Goal: Check status: Check status

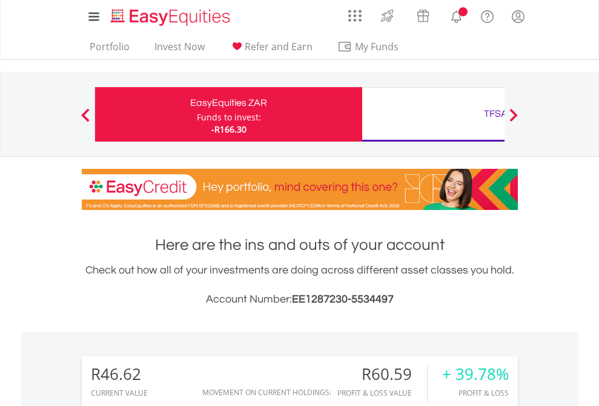
scroll to position [116, 190]
click at [197, 114] on div "Funds to invest:" at bounding box center [229, 117] width 64 height 12
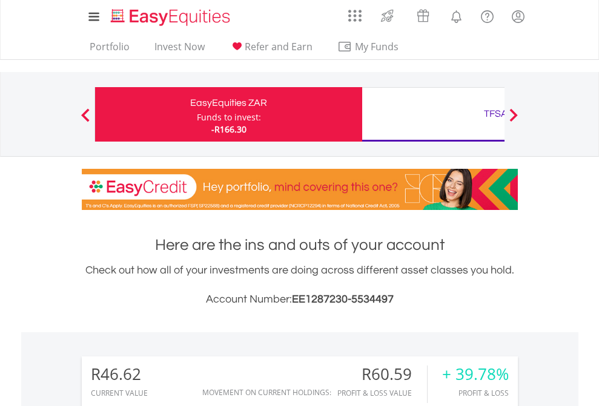
scroll to position [406, 0]
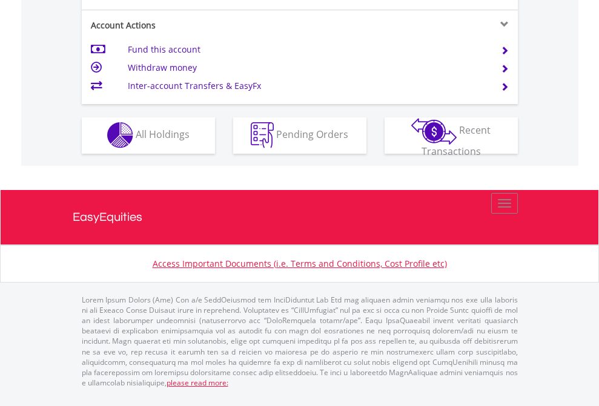
scroll to position [1133, 0]
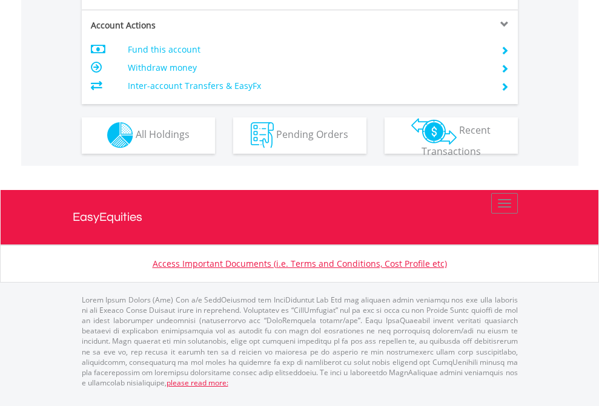
click at [136, 141] on span "All Holdings" at bounding box center [163, 134] width 54 height 13
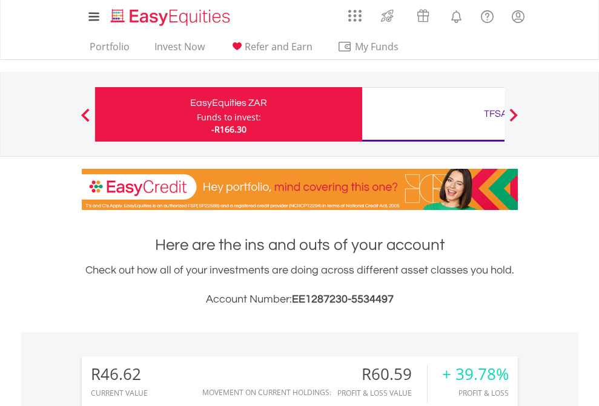
scroll to position [116, 190]
click at [197, 114] on div "Funds to invest:" at bounding box center [229, 117] width 64 height 12
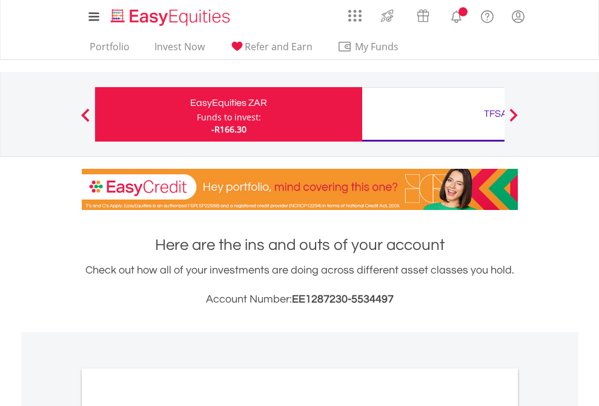
scroll to position [728, 0]
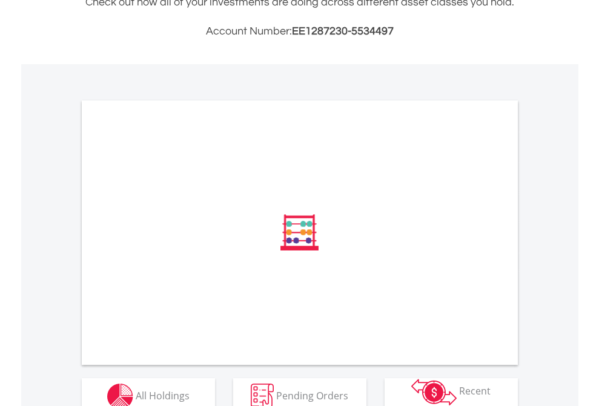
click at [136, 389] on span "All Holdings" at bounding box center [163, 395] width 54 height 13
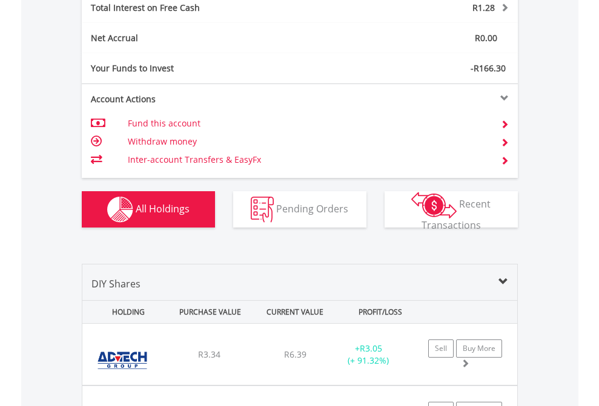
scroll to position [1396, 0]
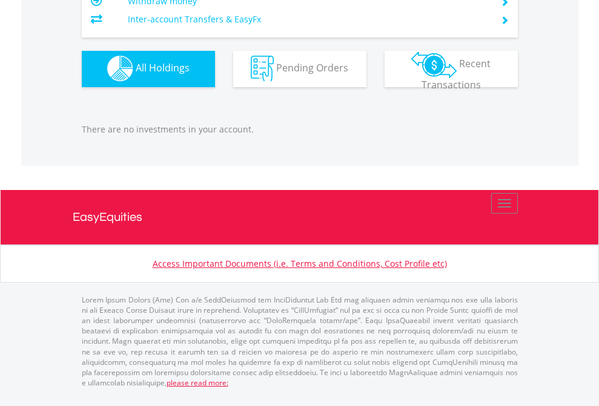
scroll to position [116, 190]
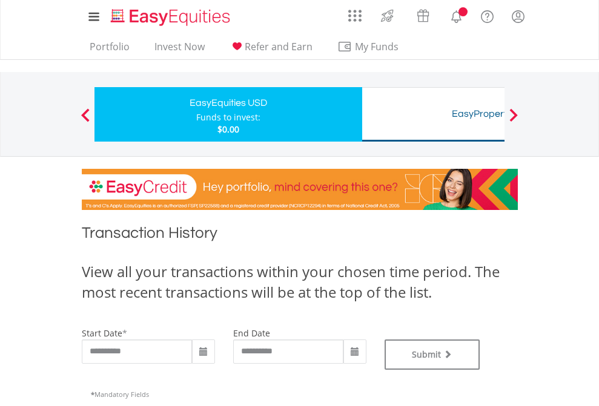
type input "**********"
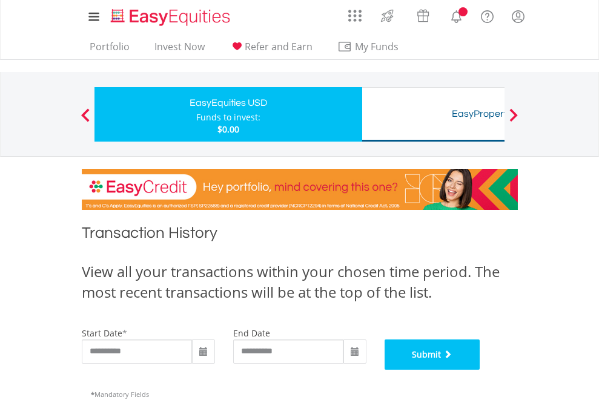
click at [480, 370] on button "Submit" at bounding box center [433, 355] width 96 height 30
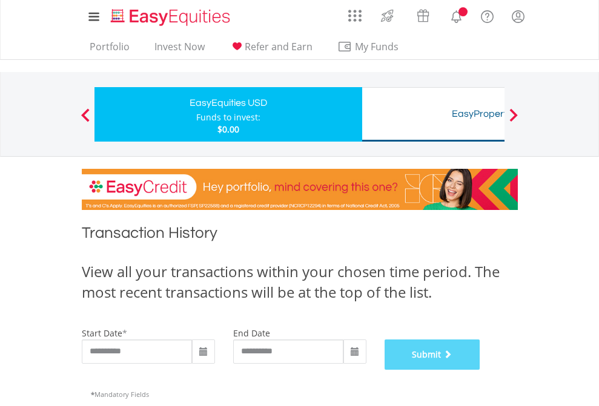
scroll to position [491, 0]
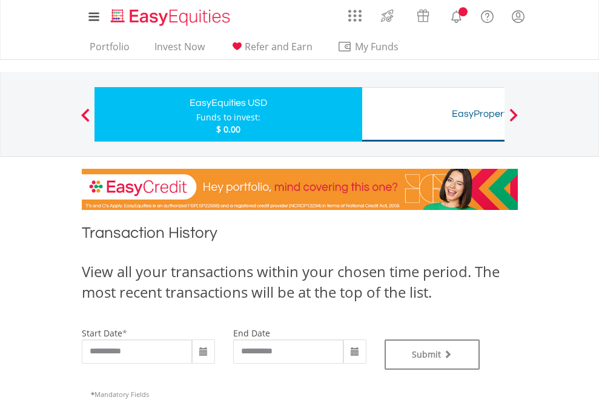
type input "**********"
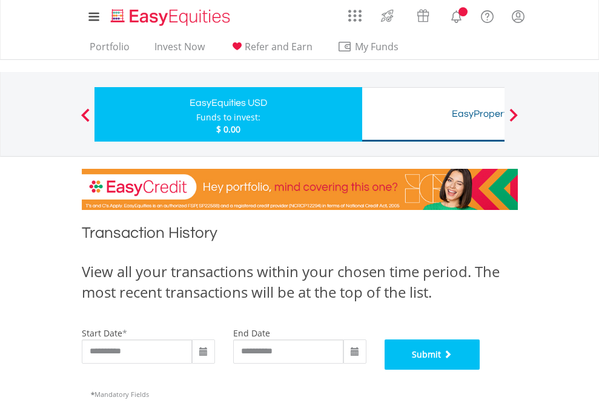
click at [480, 370] on button "Submit" at bounding box center [433, 355] width 96 height 30
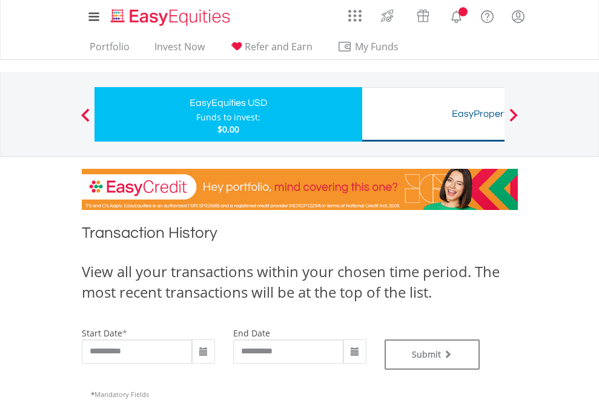
click at [196, 114] on div "Funds to invest:" at bounding box center [228, 117] width 64 height 12
type input "**********"
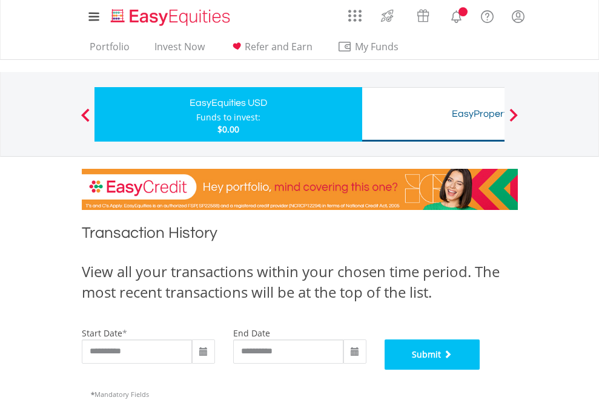
click at [480, 370] on button "Submit" at bounding box center [433, 355] width 96 height 30
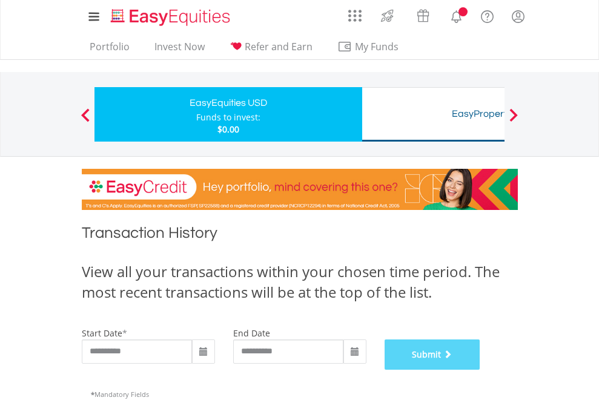
scroll to position [491, 0]
